Goal: Navigation & Orientation: Find specific page/section

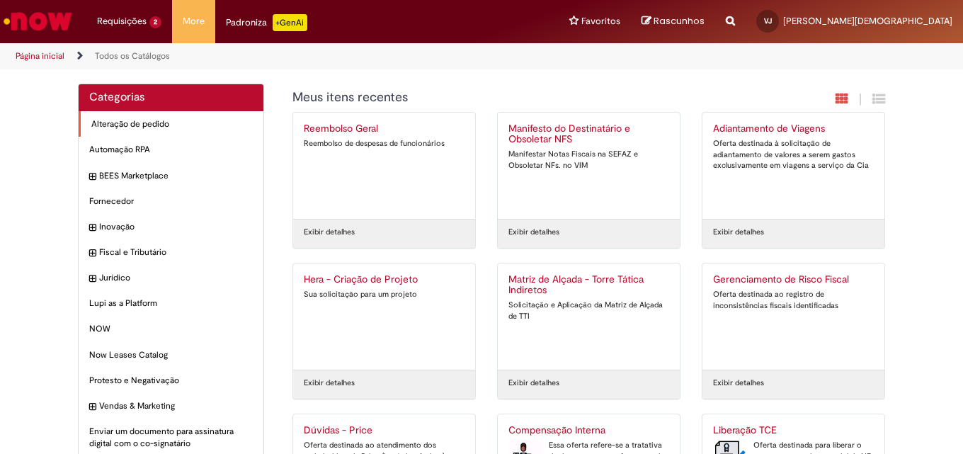
click at [160, 118] on div "Alteração de pedido Itens" at bounding box center [171, 124] width 185 height 26
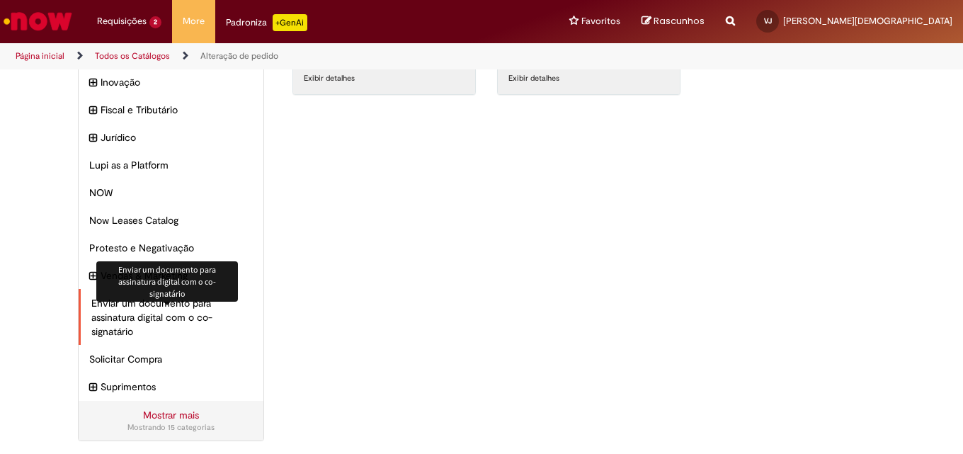
scroll to position [157, 0]
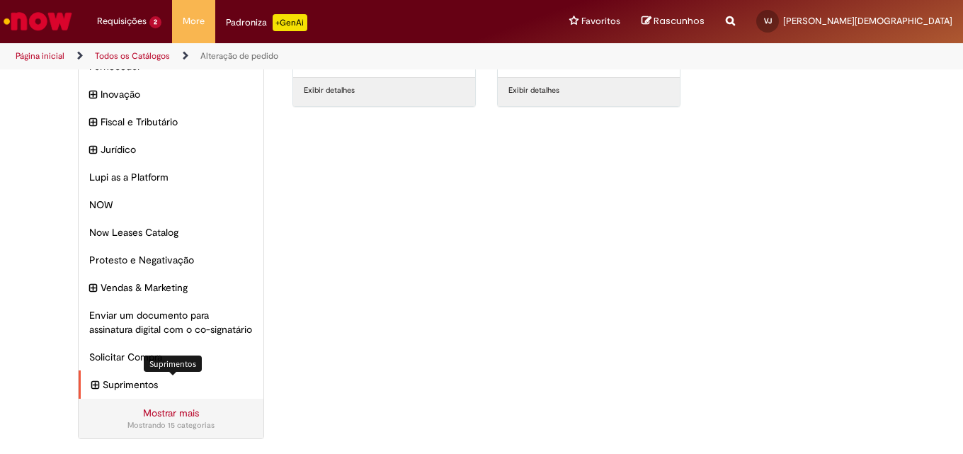
click at [136, 382] on span "Suprimentos Itens" at bounding box center [178, 384] width 150 height 14
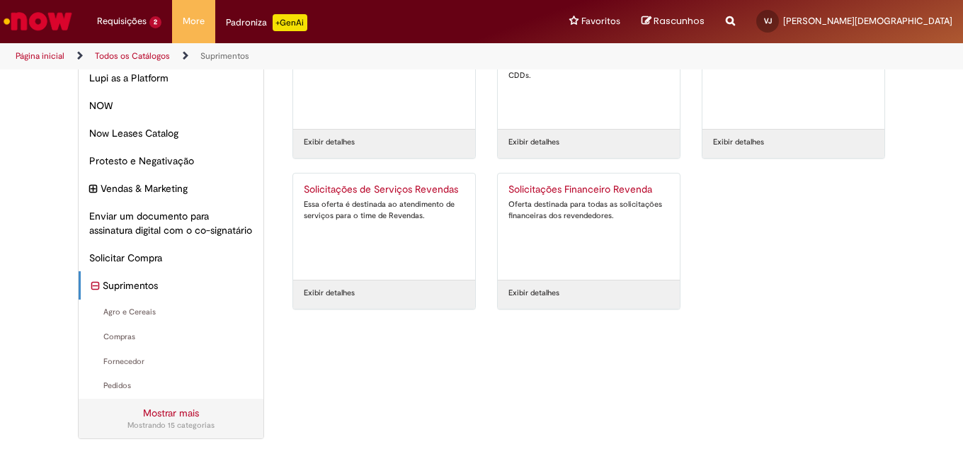
click at [168, 415] on link "Mostrar mais" at bounding box center [171, 412] width 56 height 13
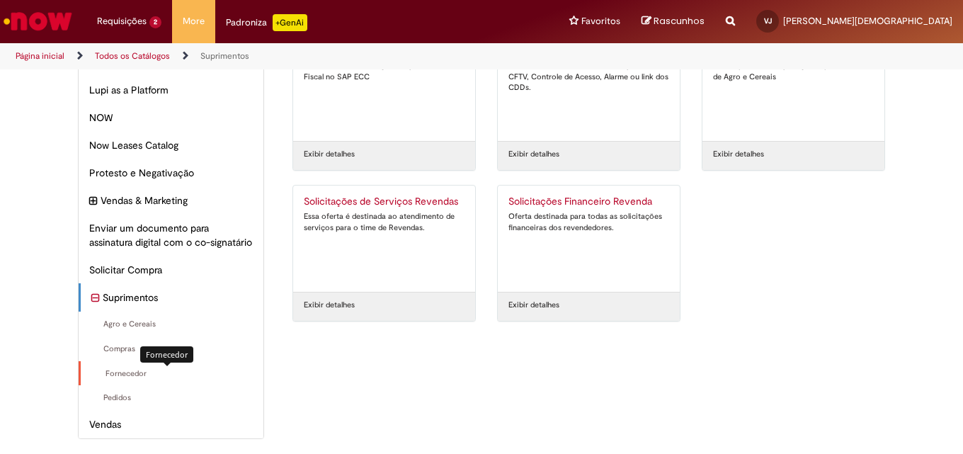
click at [144, 374] on span "Fornecedor Itens" at bounding box center [171, 373] width 161 height 11
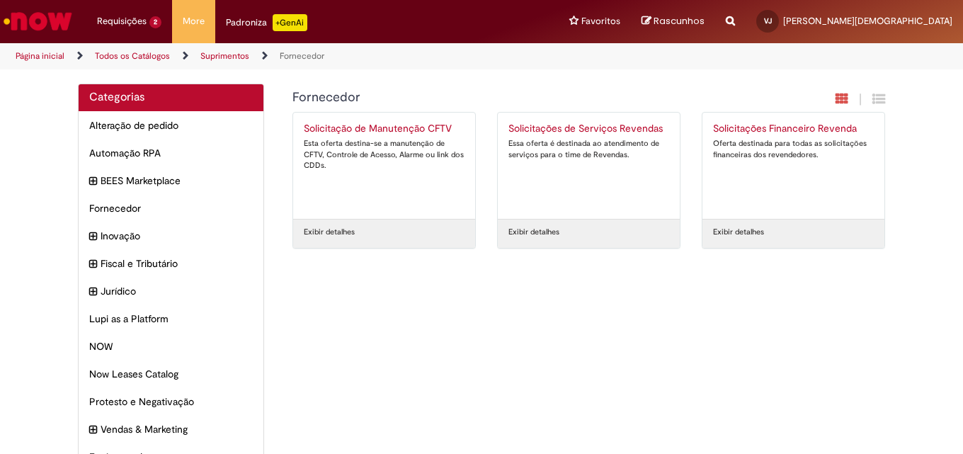
click at [219, 56] on link "Suprimentos" at bounding box center [224, 55] width 49 height 11
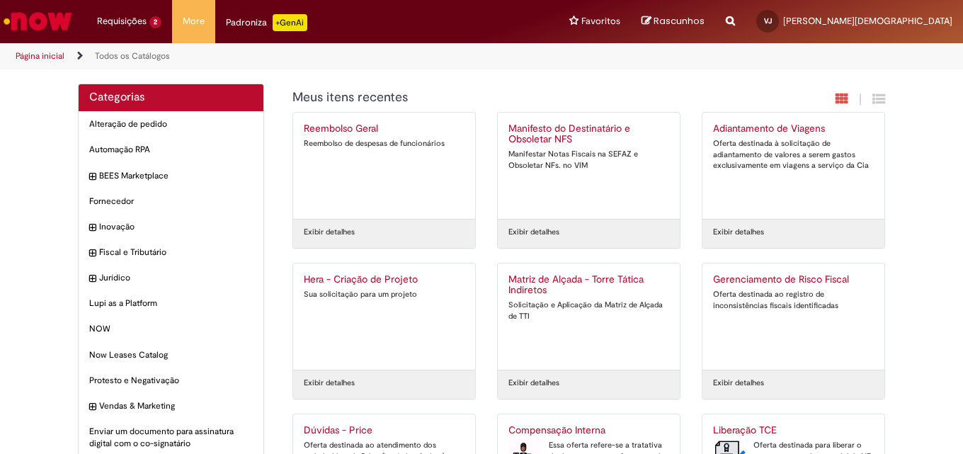
click at [57, 22] on img "Ir para a Homepage" at bounding box center [37, 21] width 73 height 28
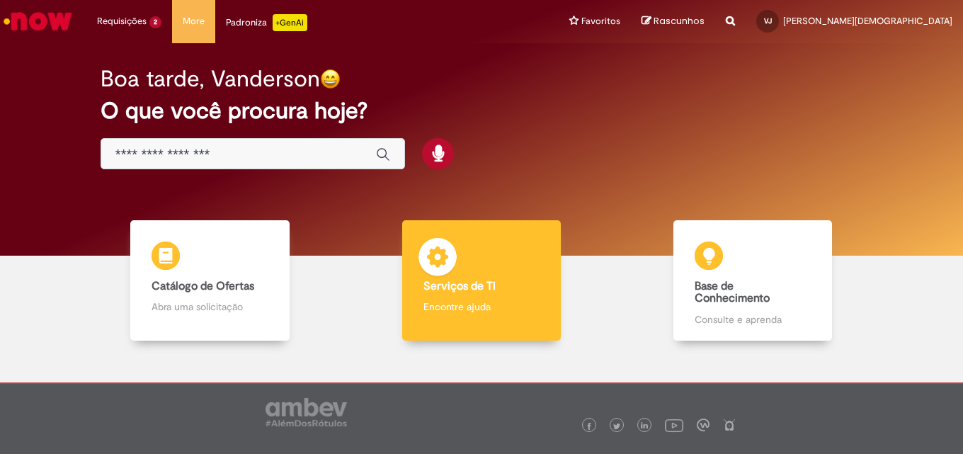
click at [501, 294] on div "Serviços de TI Serviços de TI Encontre ajuda" at bounding box center [481, 280] width 159 height 120
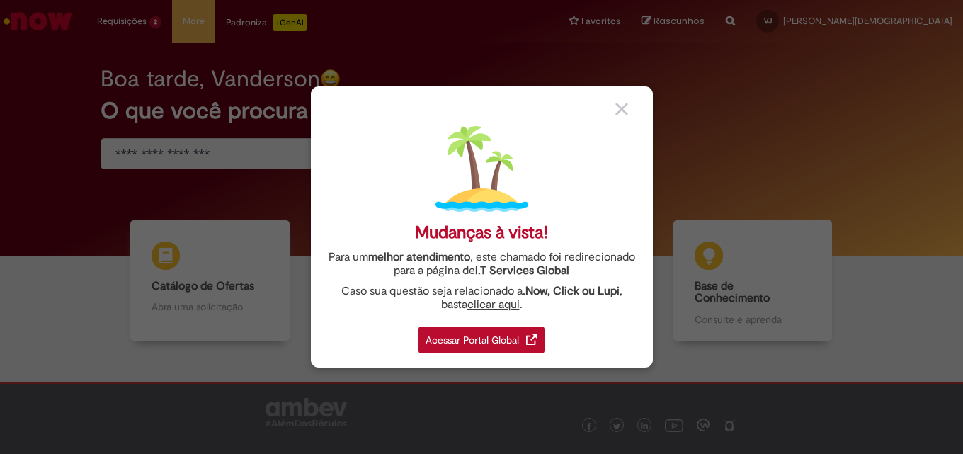
click at [493, 334] on div "Acessar Portal Global" at bounding box center [481, 339] width 126 height 27
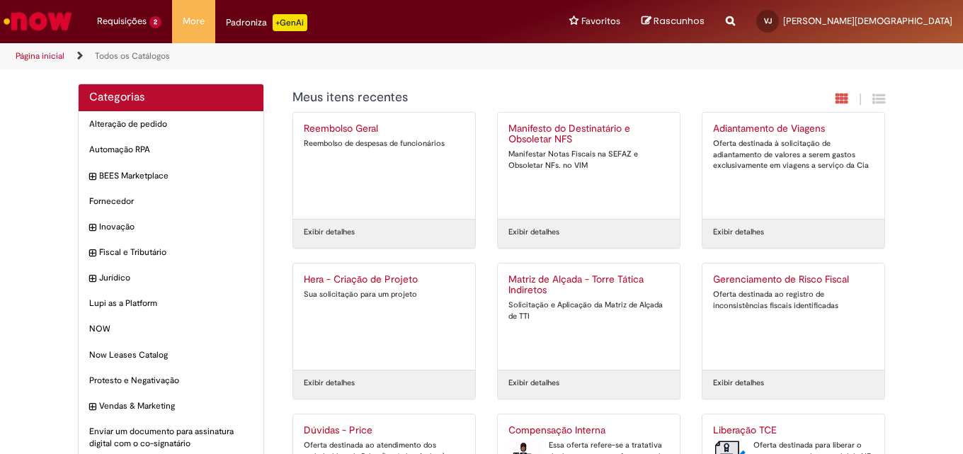
click at [45, 24] on img "Ir para a Homepage" at bounding box center [37, 21] width 73 height 28
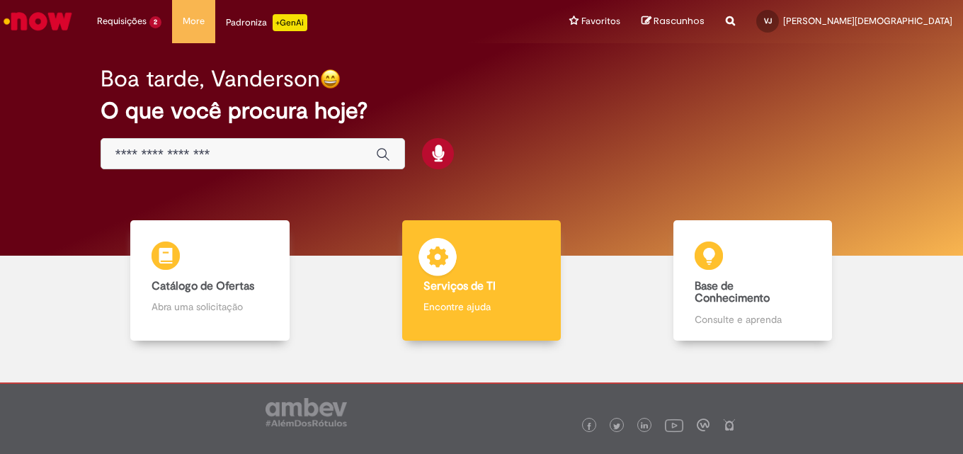
click at [510, 316] on div "Serviços de TI Serviços de TI Encontre ajuda" at bounding box center [481, 280] width 159 height 120
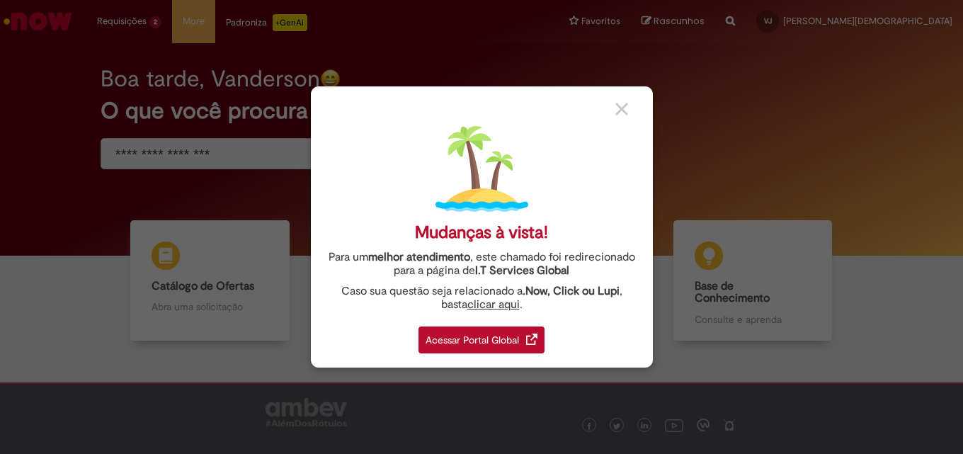
click at [487, 343] on div "Acessar Portal Global" at bounding box center [481, 339] width 126 height 27
